Goal: Information Seeking & Learning: Find specific fact

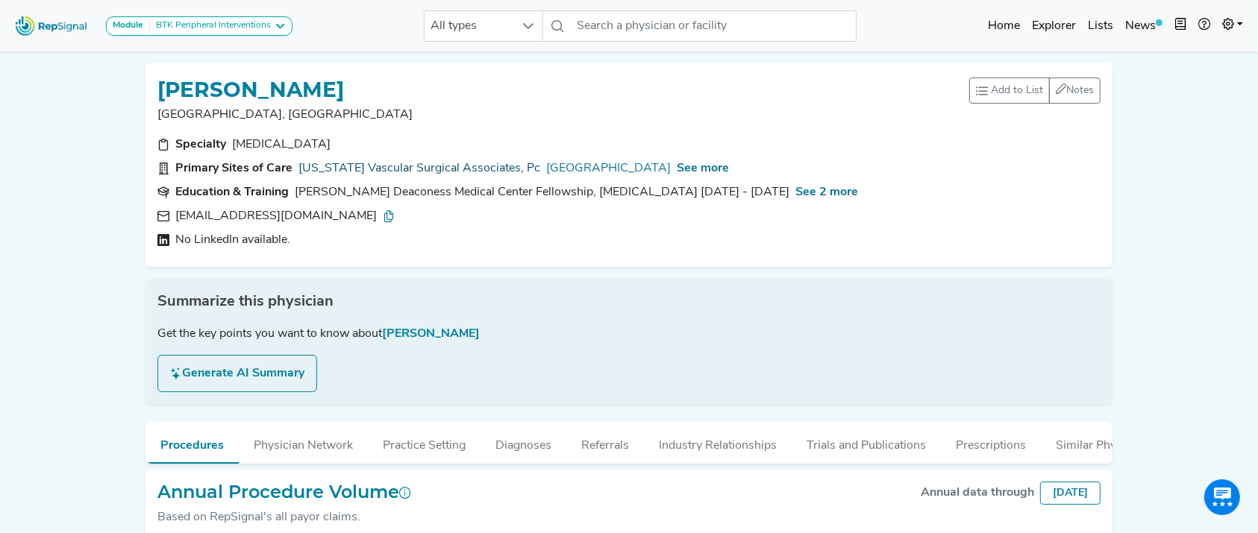
click at [457, 170] on link "Connecticut Vascular Surgical Associates, Pc" at bounding box center [419, 169] width 242 height 18
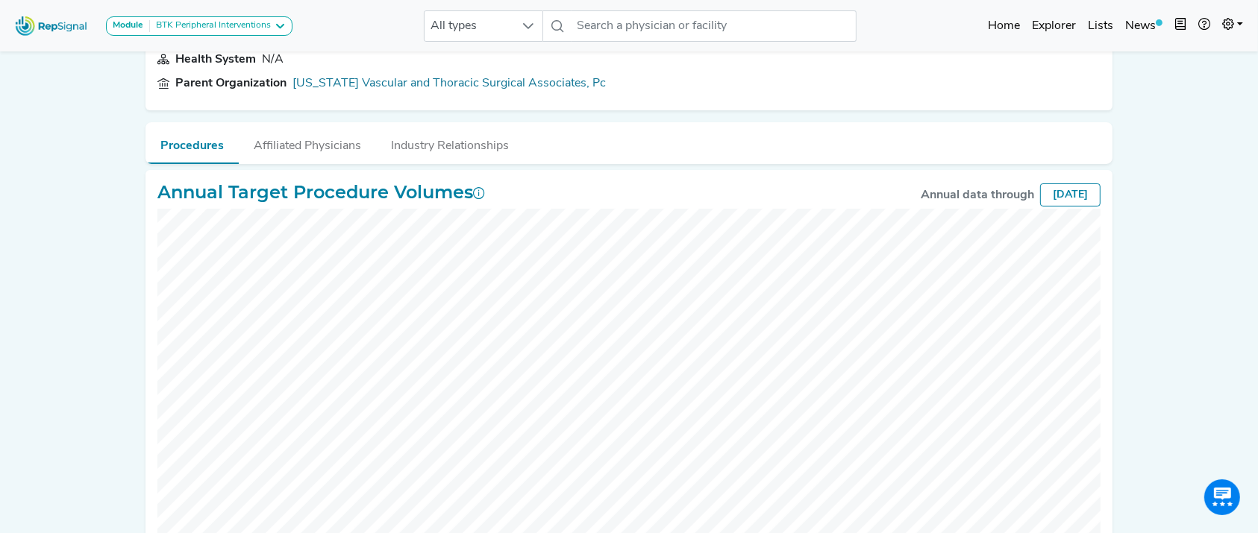
scroll to position [148, 0]
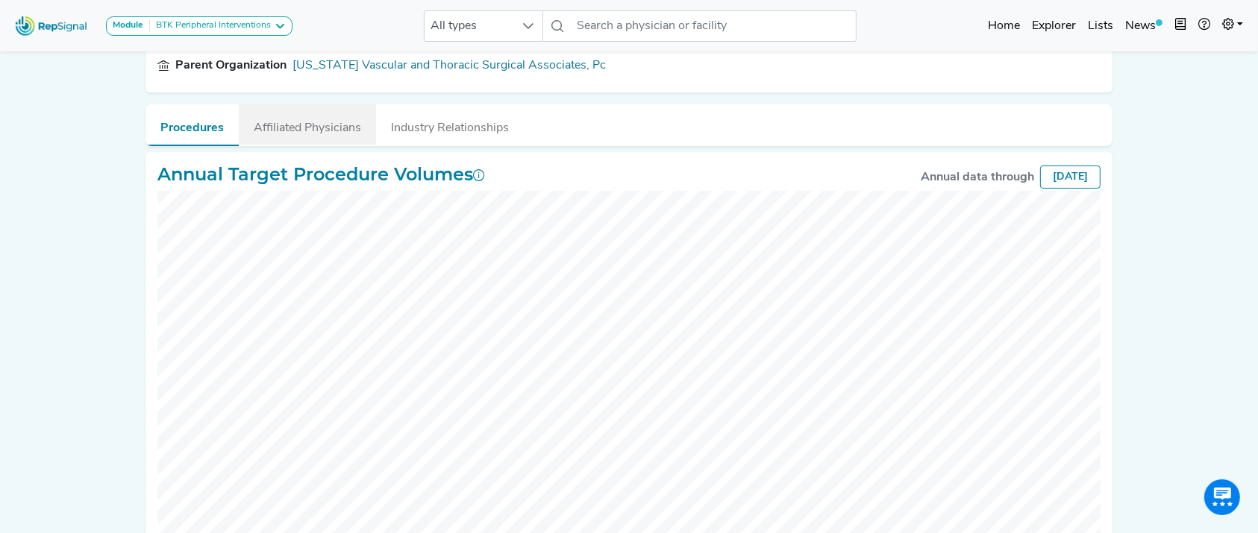
click at [257, 128] on button "Affiliated Physicians" at bounding box center [307, 124] width 137 height 40
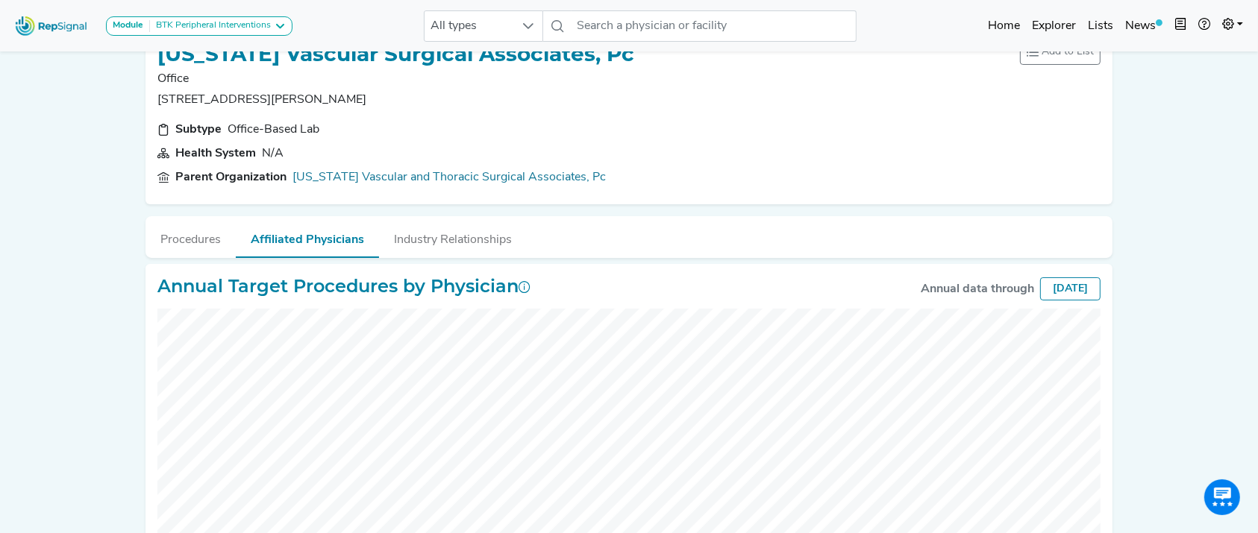
scroll to position [0, 0]
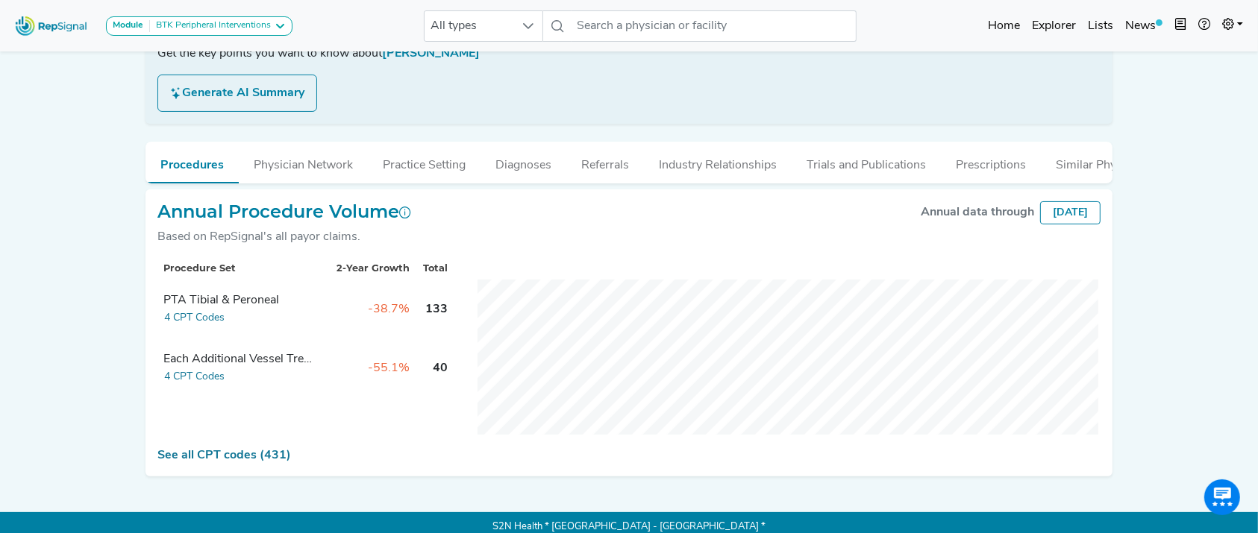
scroll to position [295, 0]
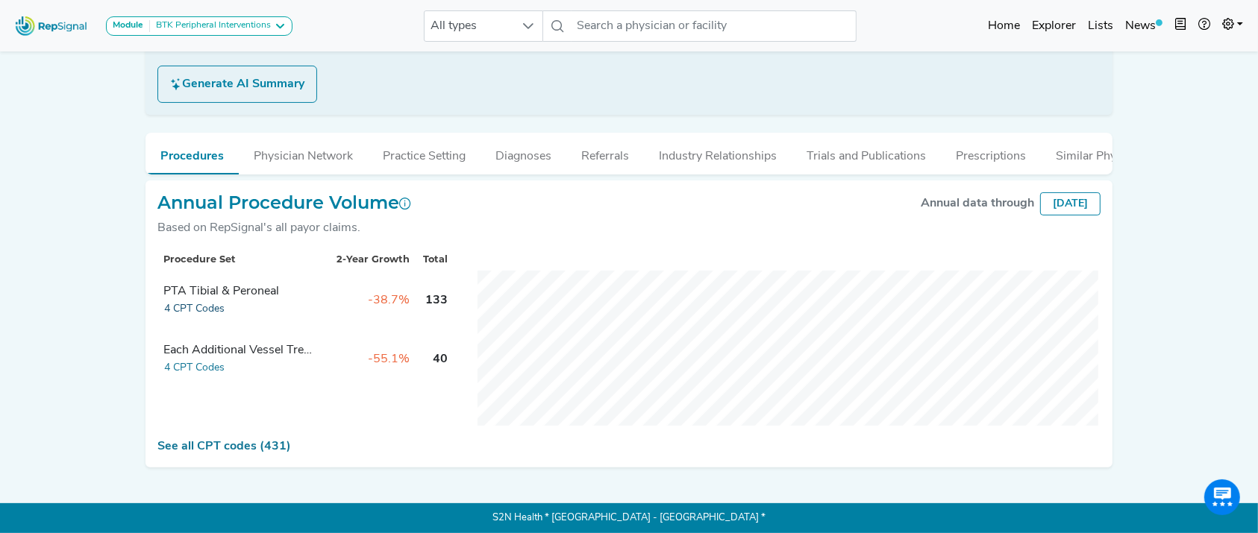
click at [199, 318] on button "4 CPT Codes" at bounding box center [194, 309] width 62 height 17
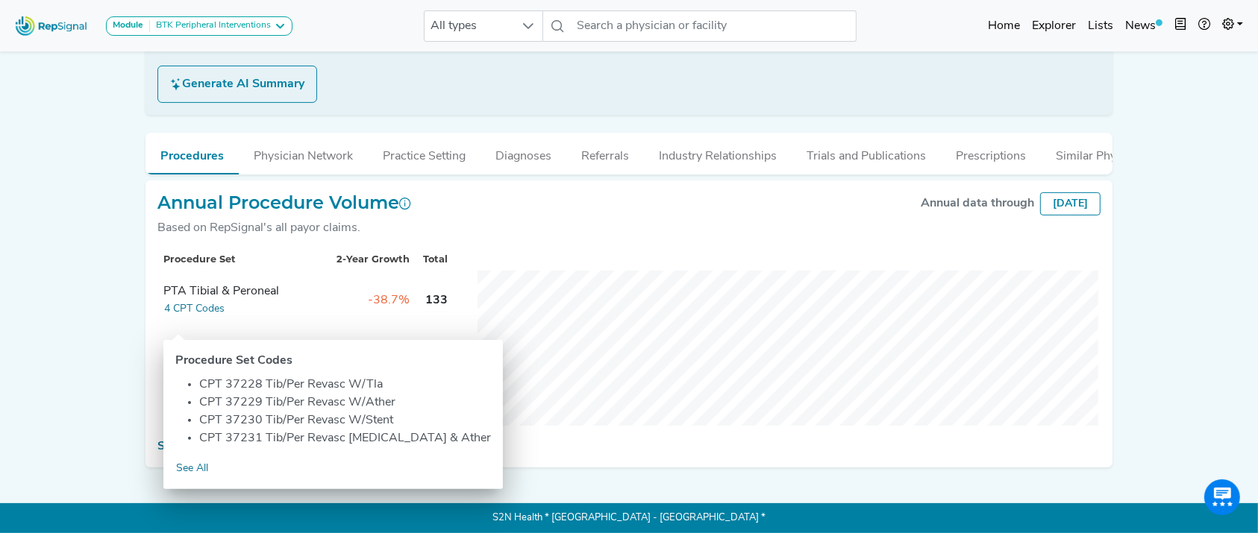
click at [198, 516] on p "S2N Health * [GEOGRAPHIC_DATA] - [GEOGRAPHIC_DATA] *" at bounding box center [628, 519] width 967 height 30
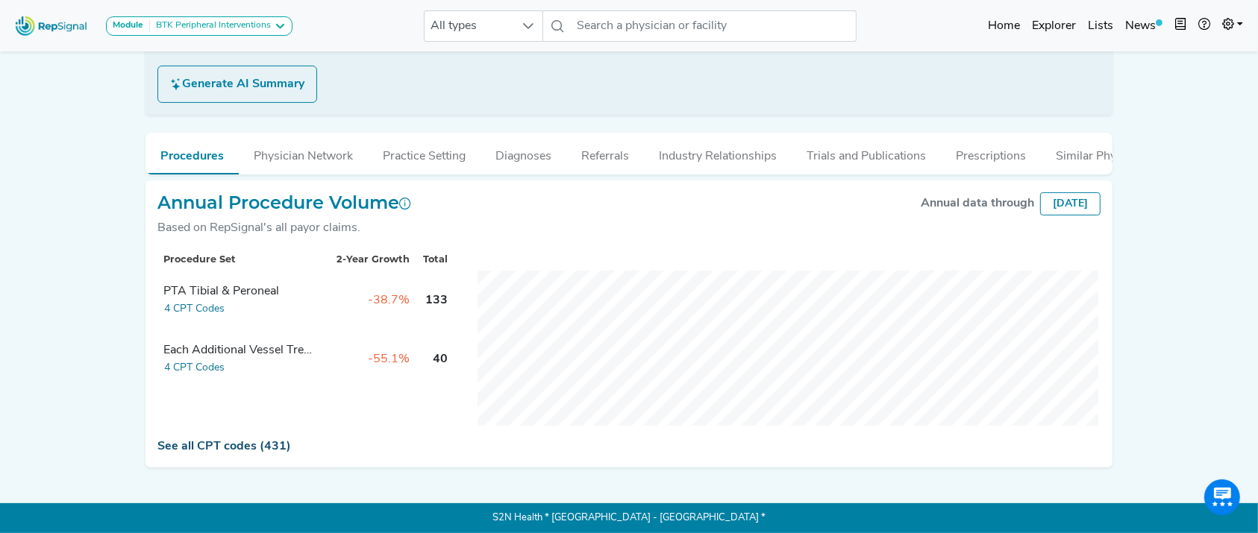
click at [180, 453] on link "See all CPT codes (431)" at bounding box center [224, 447] width 134 height 12
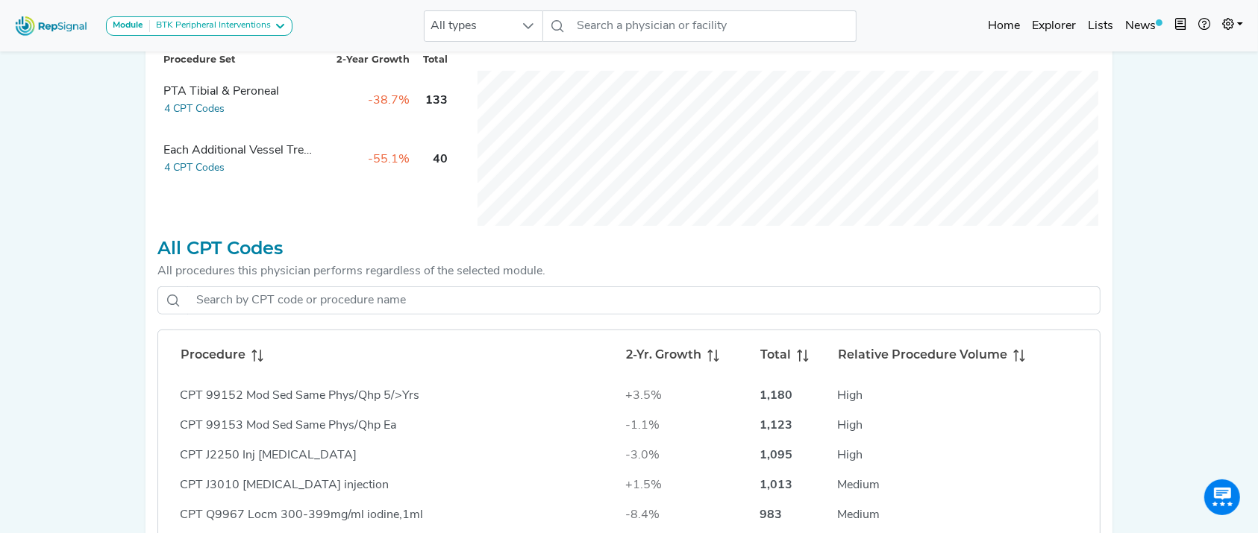
scroll to position [494, 0]
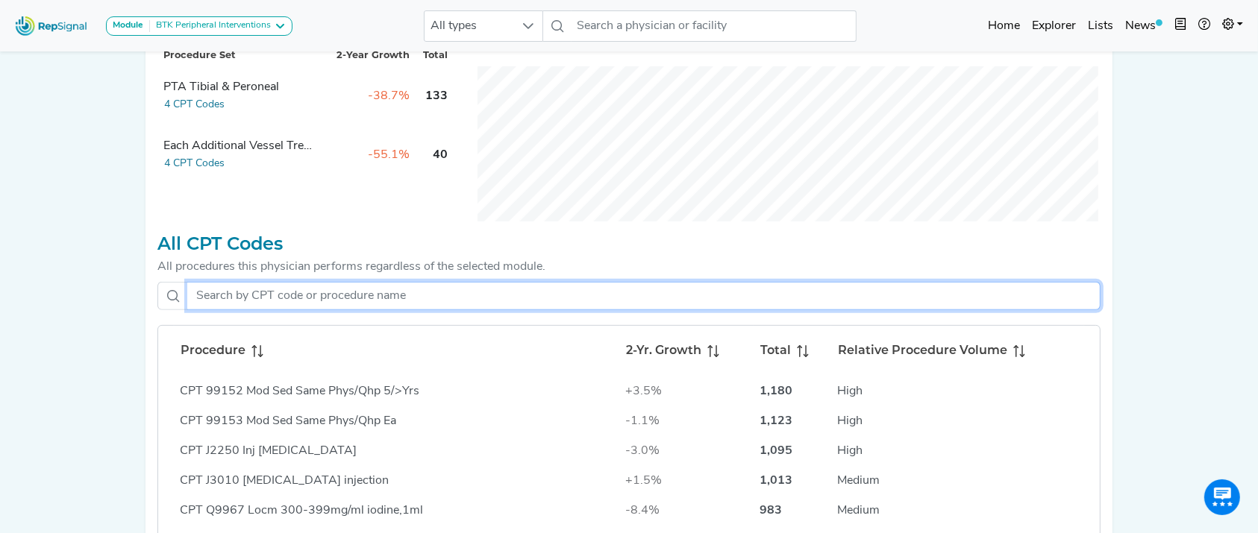
click at [536, 310] on input "text" at bounding box center [643, 296] width 913 height 28
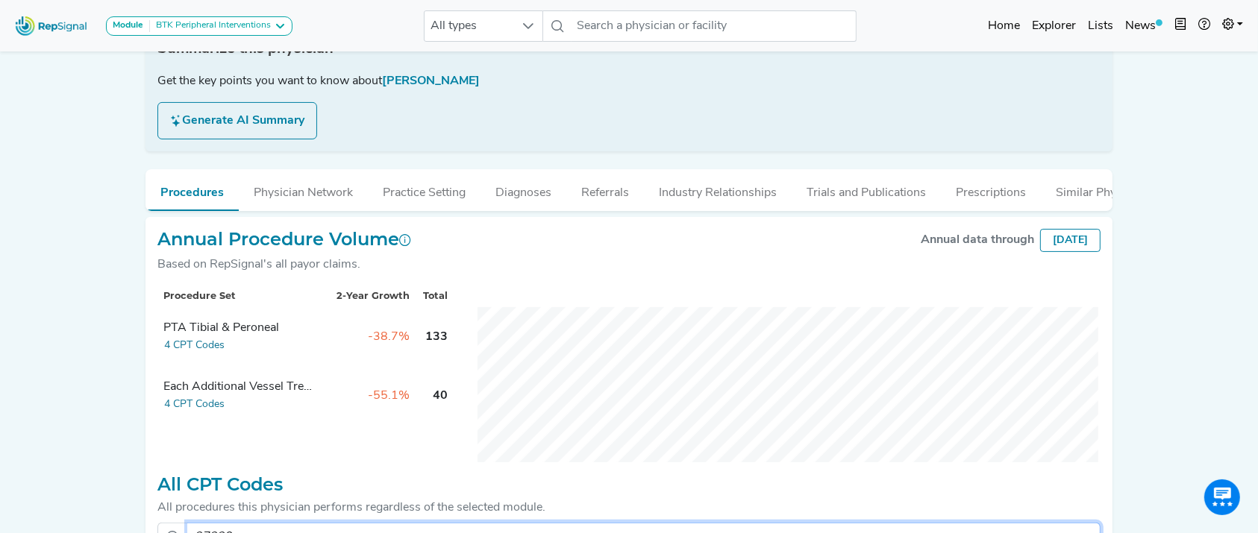
scroll to position [256, 0]
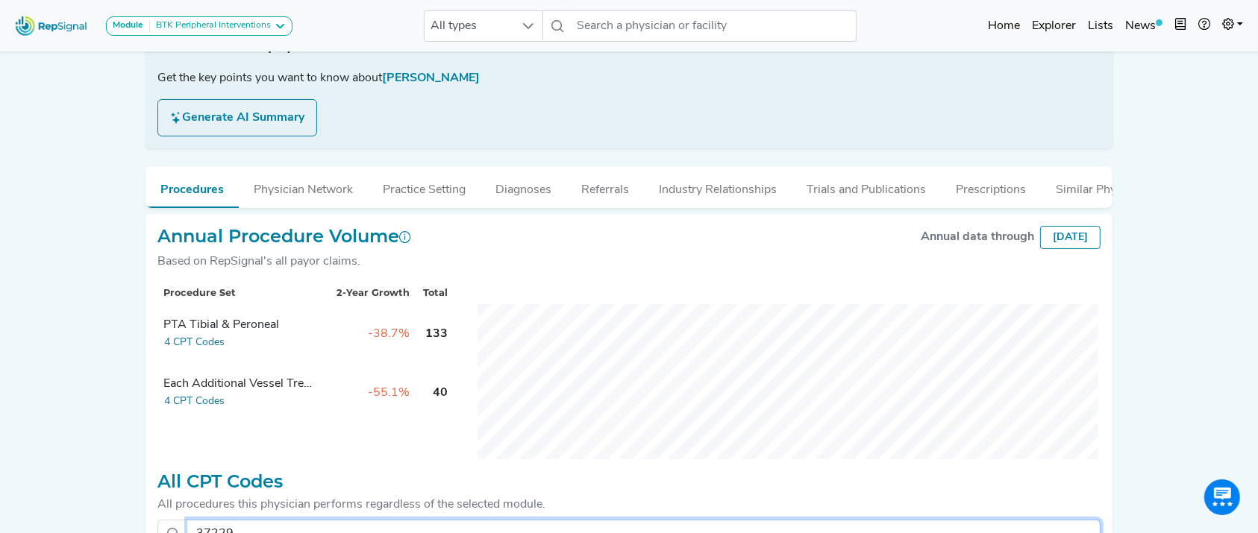
type input "37229"
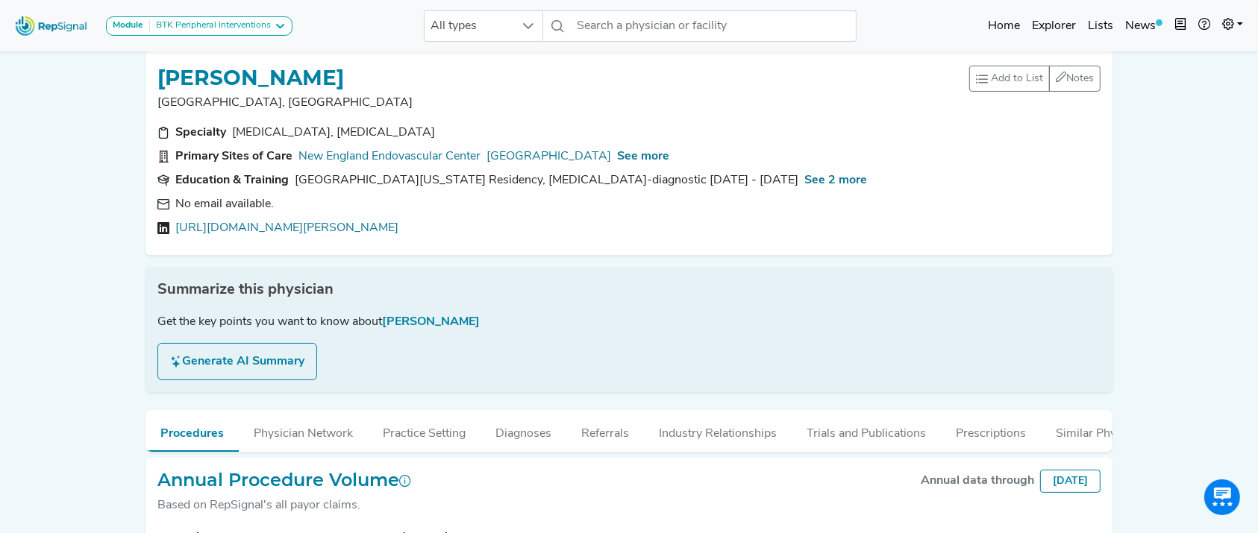
scroll to position [0, 0]
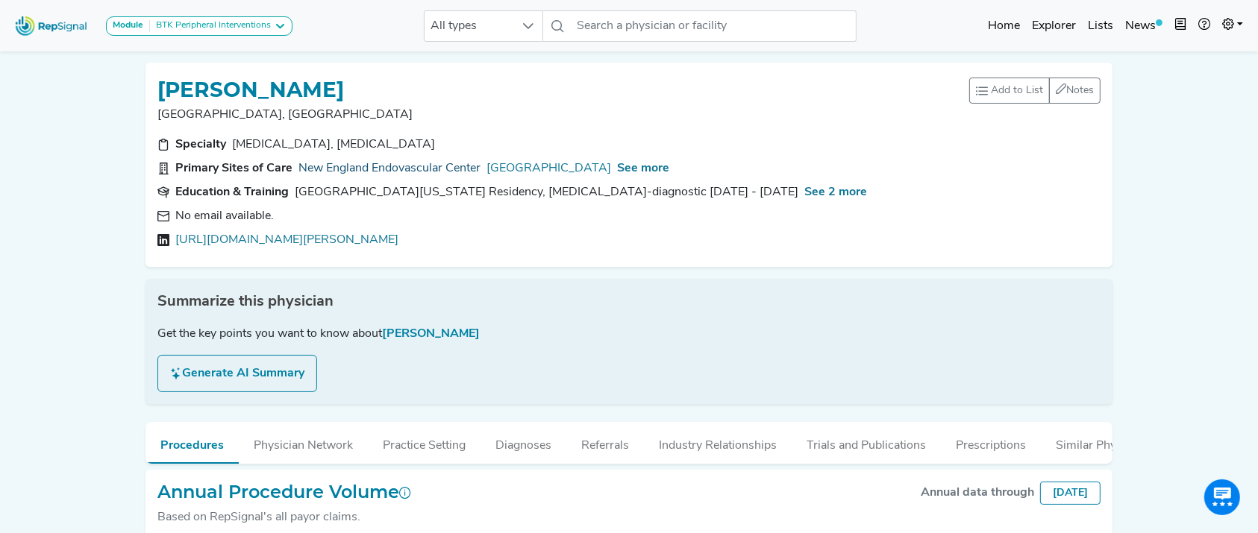
click at [414, 163] on link "New England Endovascular Center" at bounding box center [389, 169] width 182 height 18
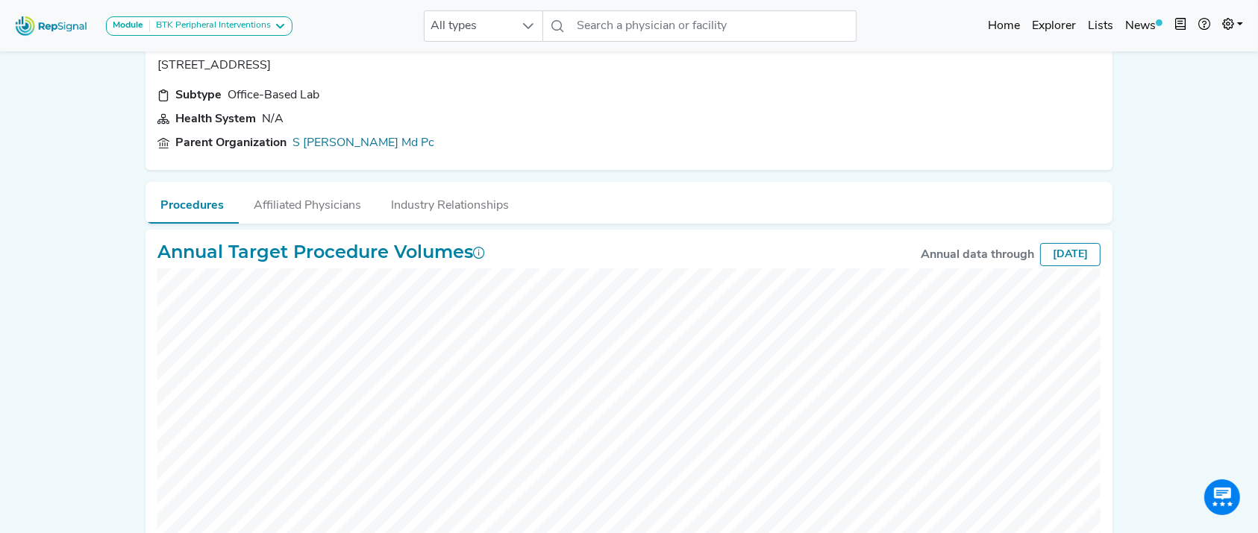
scroll to position [77, 0]
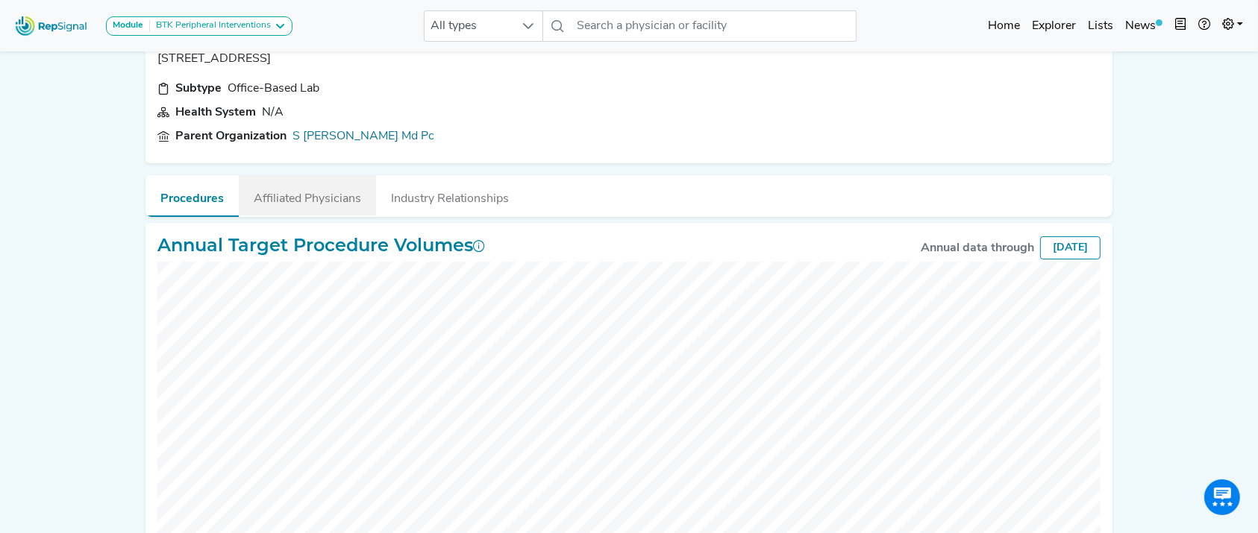
click at [266, 193] on button "Affiliated Physicians" at bounding box center [307, 195] width 137 height 40
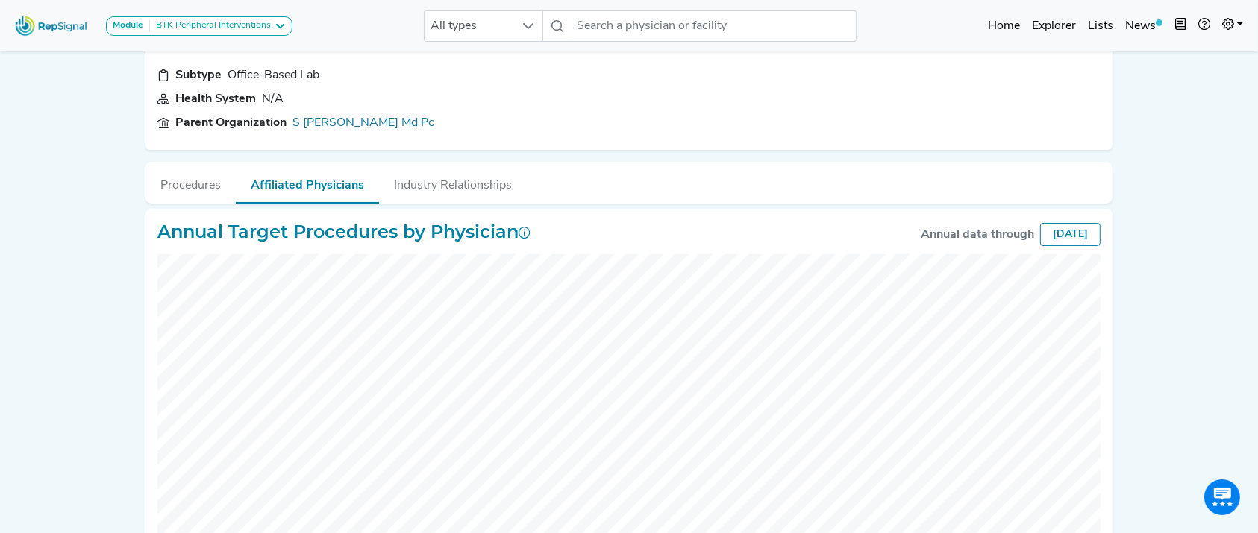
scroll to position [138, 0]
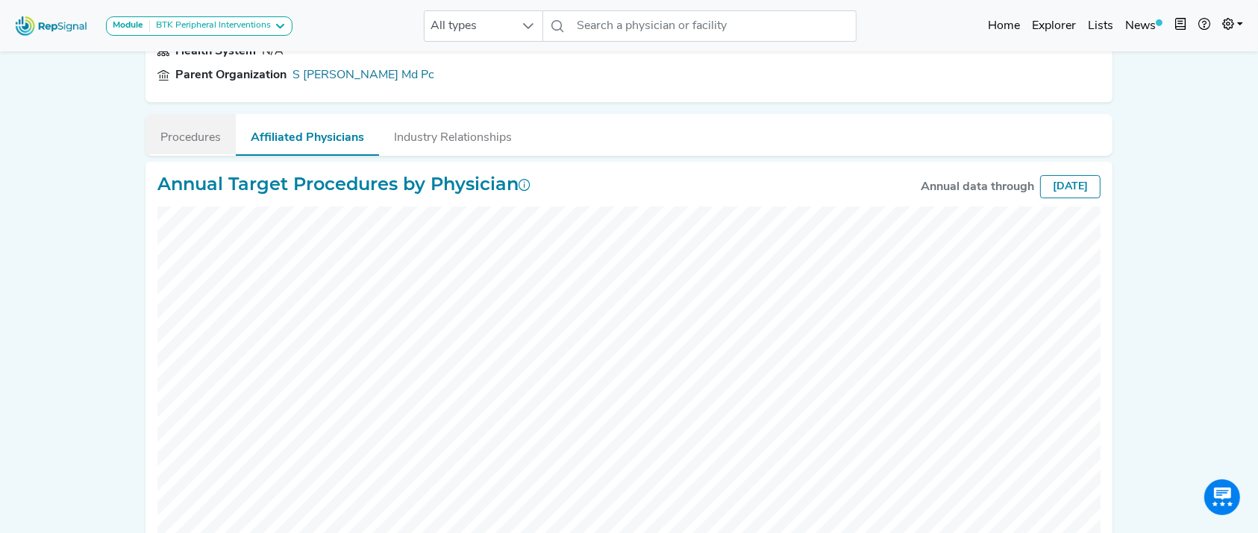
click at [212, 134] on button "Procedures" at bounding box center [190, 134] width 90 height 40
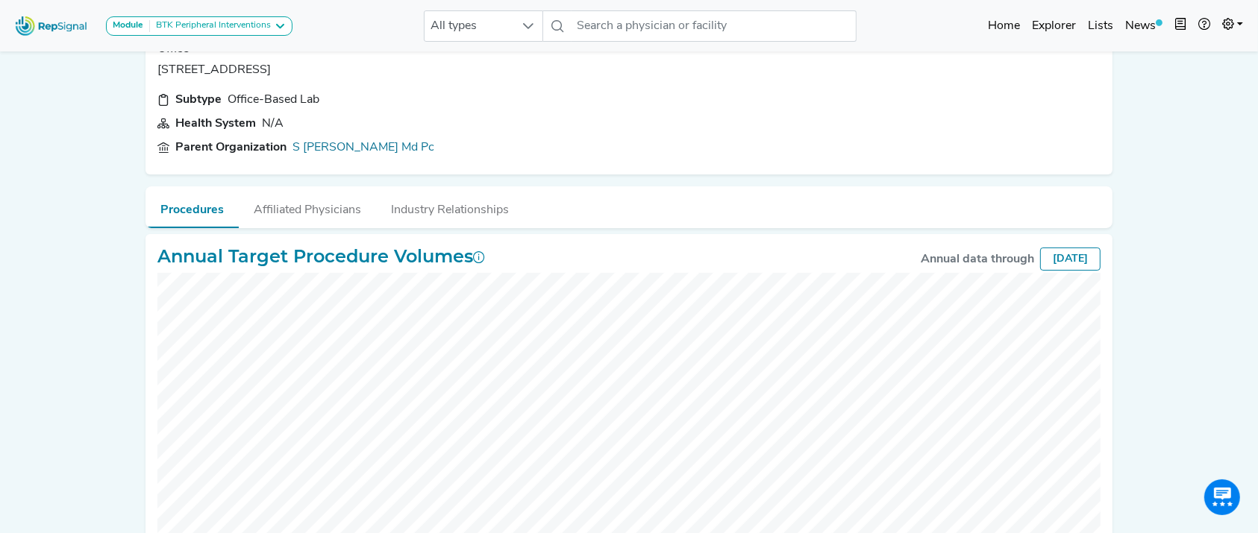
scroll to position [142, 0]
